Goal: Information Seeking & Learning: Learn about a topic

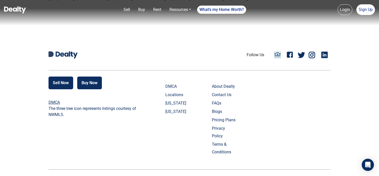
scroll to position [1150, 0]
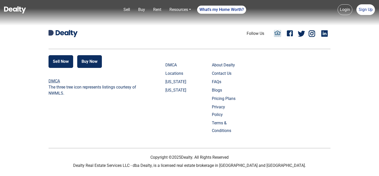
click at [212, 83] on link "FAQs" at bounding box center [224, 82] width 25 height 8
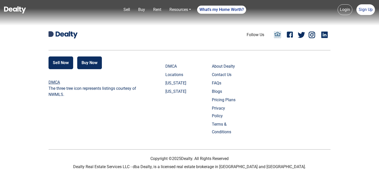
scroll to position [326, 0]
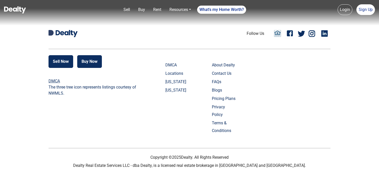
click at [74, 35] on link at bounding box center [63, 33] width 29 height 7
